Goal: Information Seeking & Learning: Learn about a topic

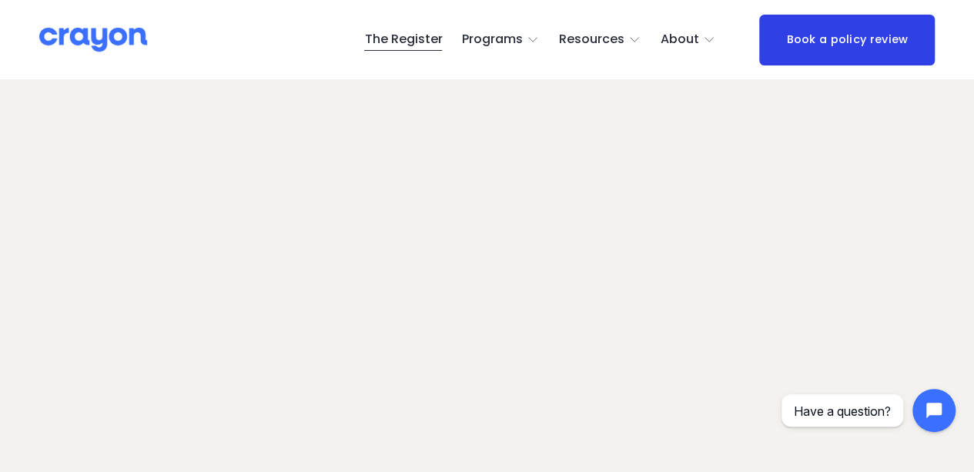
scroll to position [117, 0]
click at [0, 0] on span "About Us" at bounding box center [0, 0] width 0 height 0
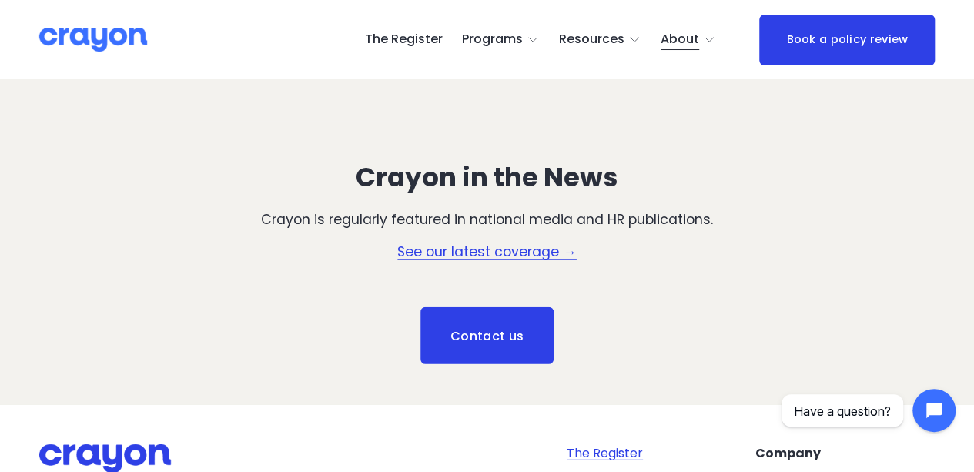
scroll to position [1882, 0]
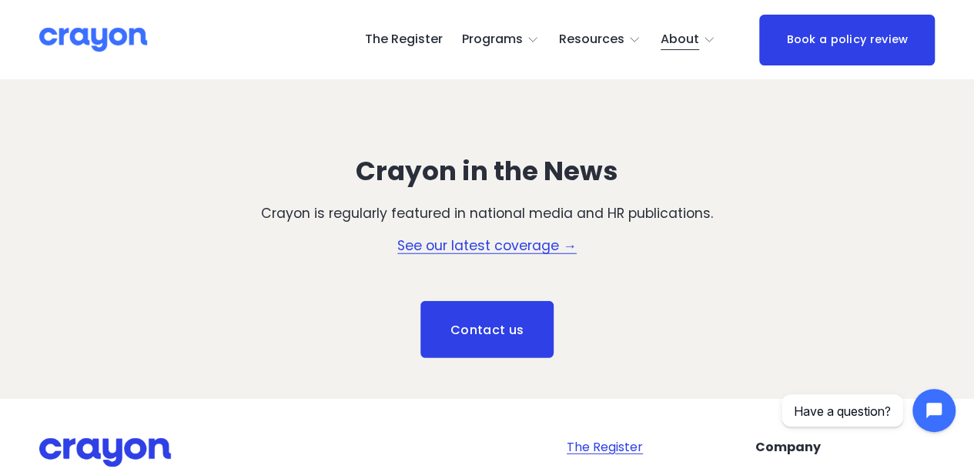
click at [496, 255] on link "See our latest coverage →" at bounding box center [486, 245] width 179 height 18
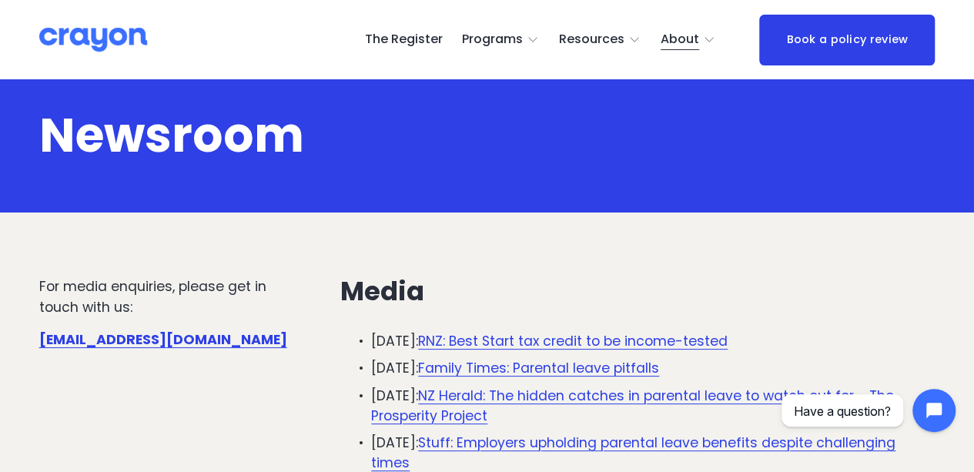
click at [426, 38] on link "The Register" at bounding box center [403, 40] width 78 height 25
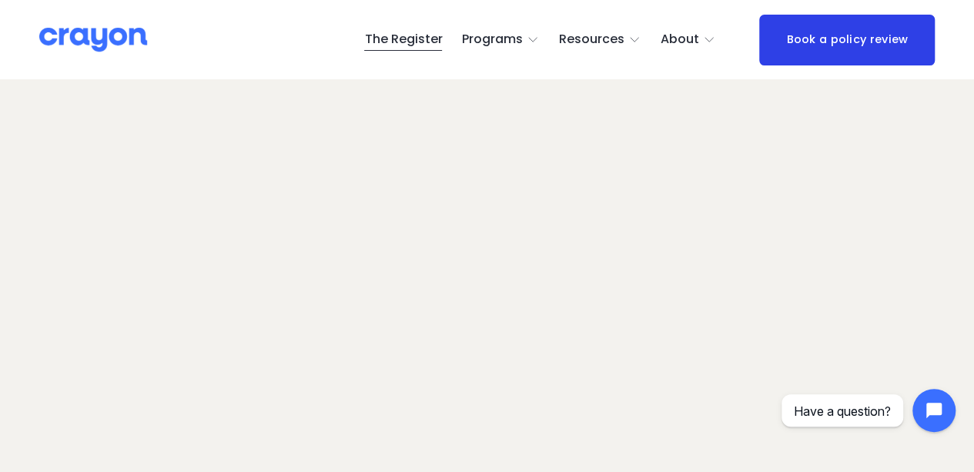
scroll to position [51, 0]
